Goal: Entertainment & Leisure: Consume media (video, audio)

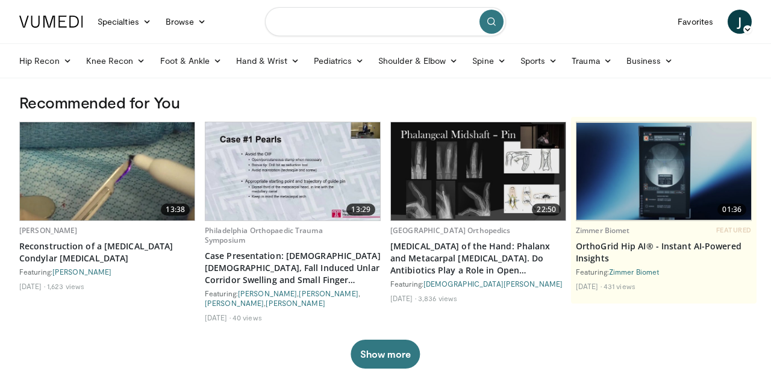
click at [370, 26] on input "Search topics, interventions" at bounding box center [385, 21] width 241 height 29
type input "**********"
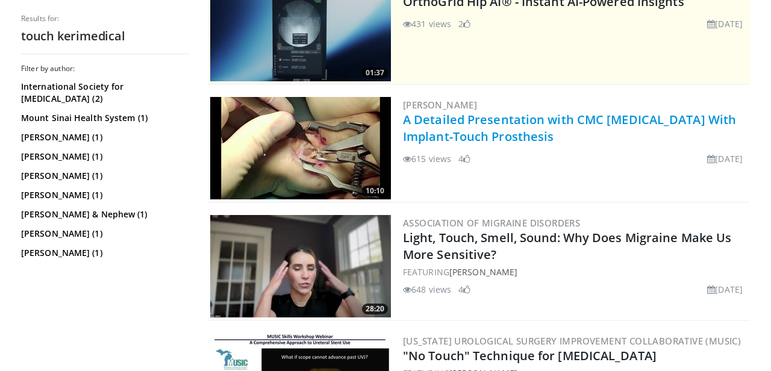
scroll to position [158, 0]
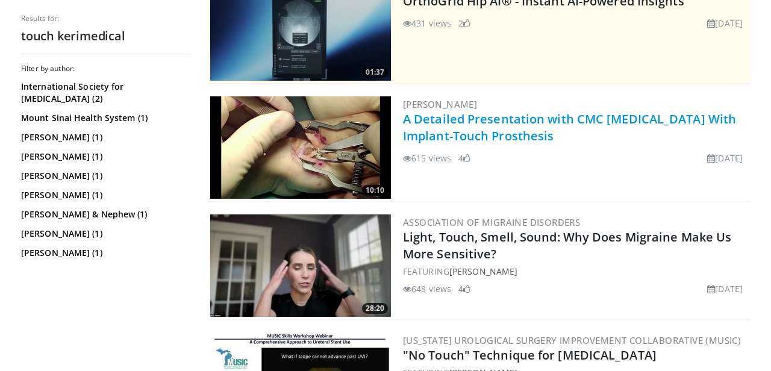
click at [479, 123] on link "A Detailed Presentation with CMC [MEDICAL_DATA] With Implant-Touch Prosthesis" at bounding box center [569, 127] width 333 height 33
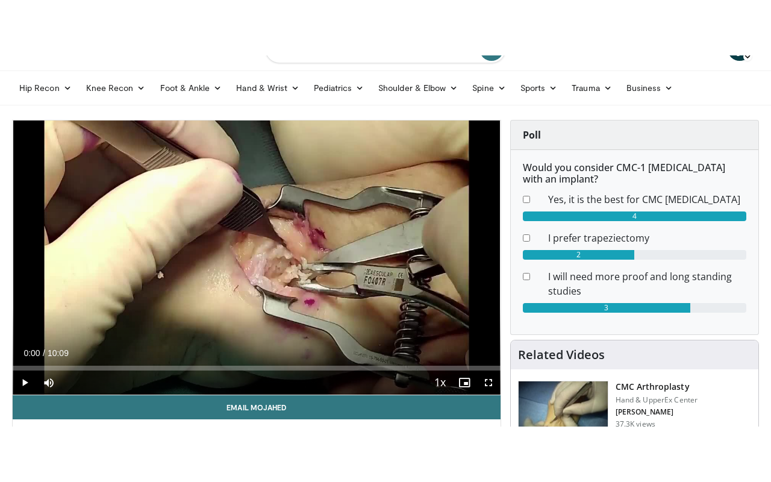
scroll to position [38, 0]
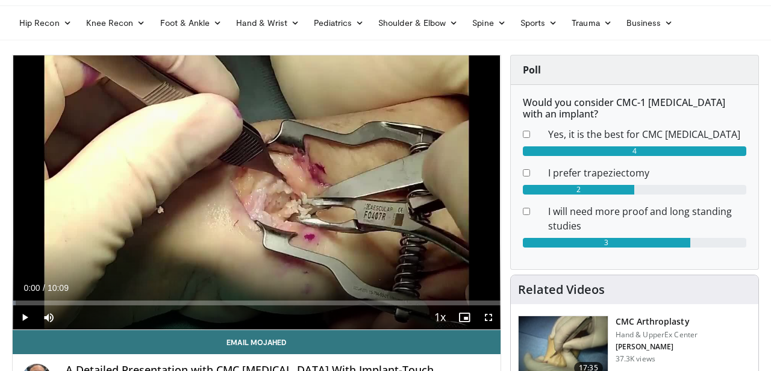
click at [488, 315] on span "Video Player" at bounding box center [489, 317] width 24 height 24
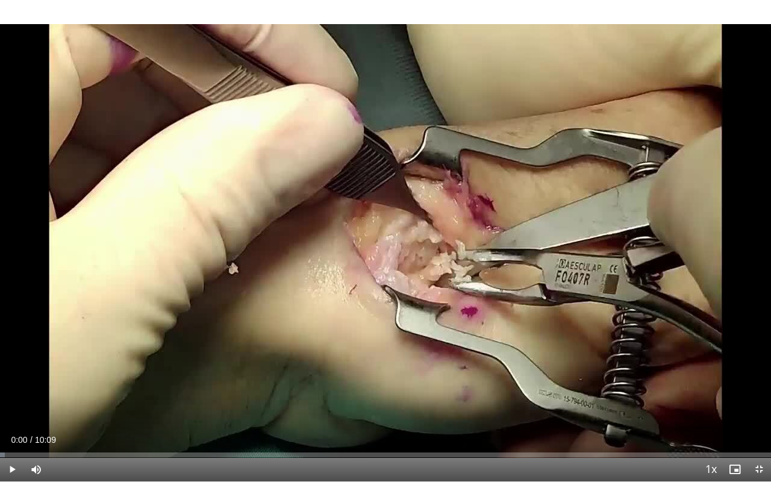
click at [10, 371] on span "Video Player" at bounding box center [12, 469] width 24 height 24
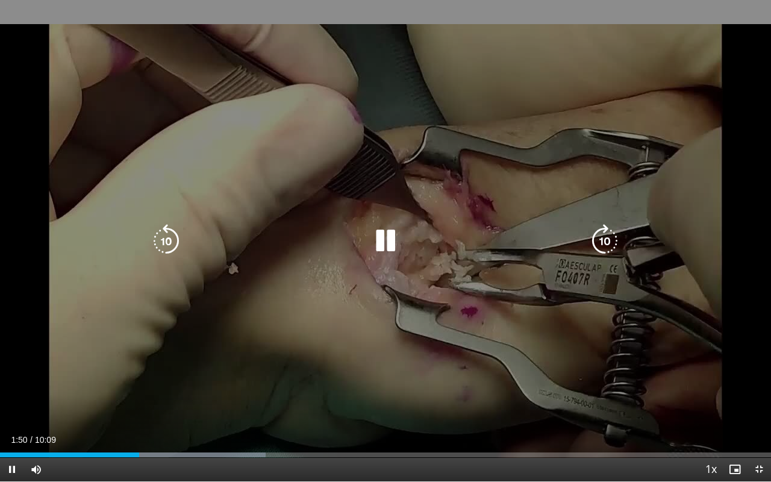
click at [384, 234] on icon "Video Player" at bounding box center [386, 241] width 34 height 34
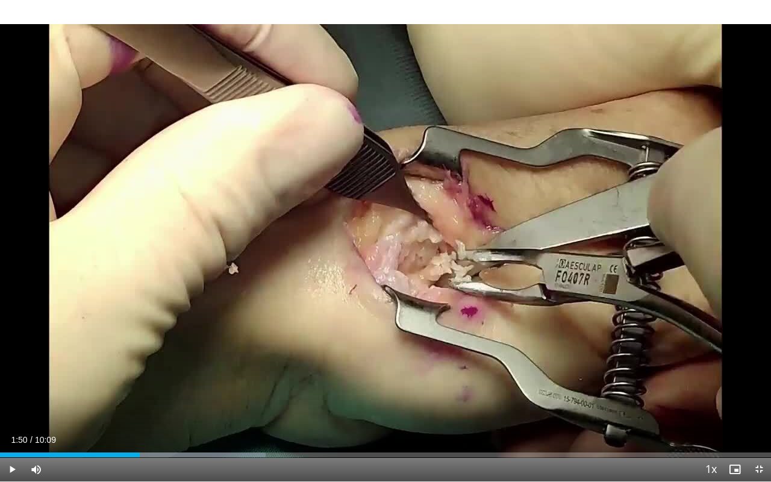
click at [575, 220] on div "10 seconds Tap to unmute" at bounding box center [385, 240] width 771 height 481
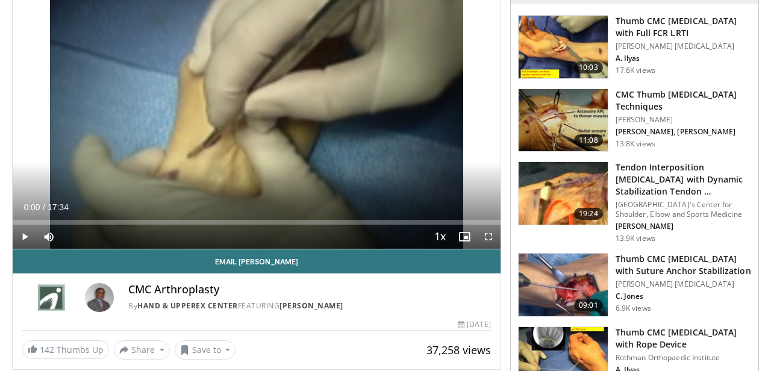
scroll to position [118, 0]
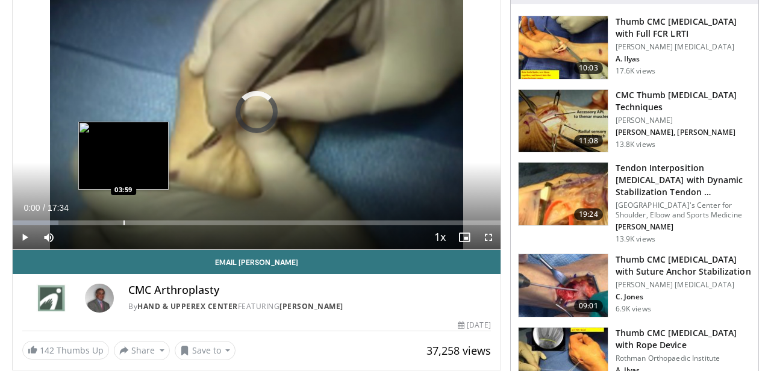
click at [124, 223] on div "Progress Bar" at bounding box center [124, 223] width 1 height 5
